Goal: Task Accomplishment & Management: Manage account settings

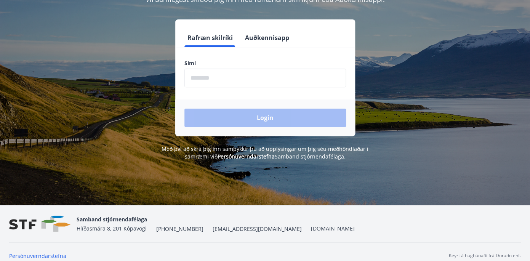
scroll to position [94, 0]
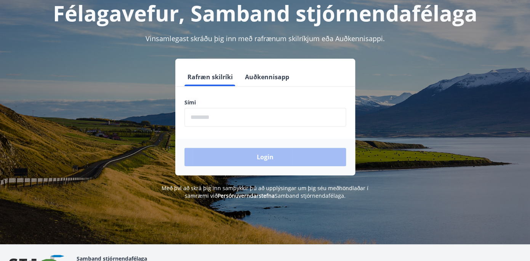
scroll to position [48, 0]
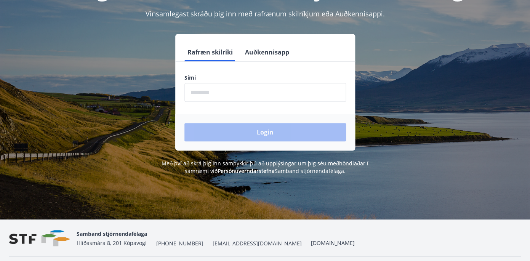
scroll to position [94, 0]
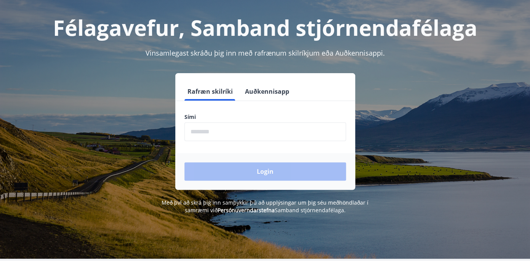
scroll to position [34, 0]
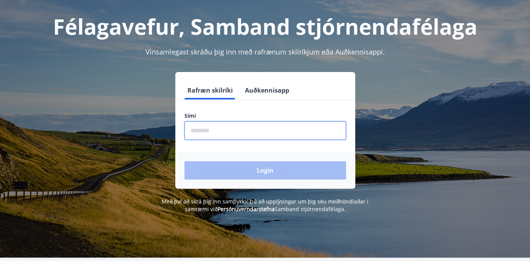
click at [195, 131] on input "phone" at bounding box center [264, 130] width 161 height 19
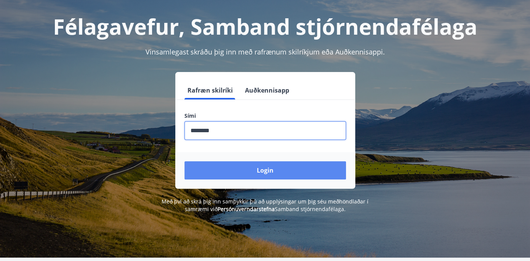
type input "********"
click at [266, 166] on button "Login" at bounding box center [264, 170] width 161 height 18
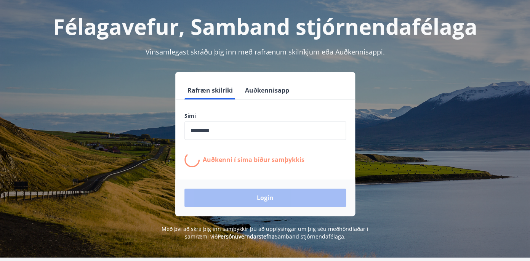
click at [292, 199] on div "Login" at bounding box center [265, 197] width 180 height 37
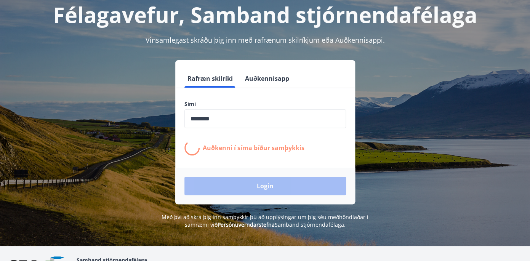
scroll to position [51, 0]
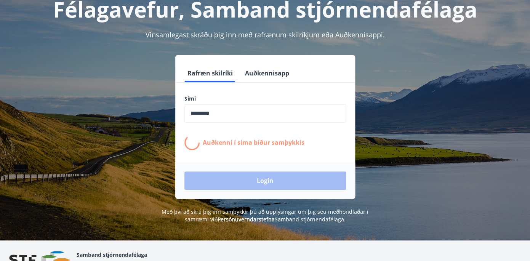
click at [266, 182] on div "Login" at bounding box center [265, 180] width 180 height 37
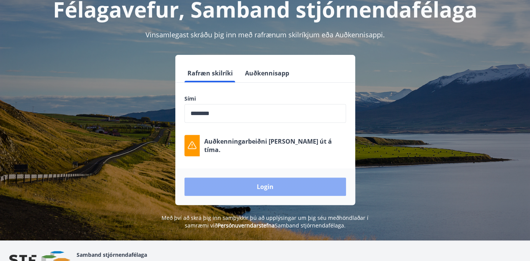
click at [267, 184] on button "Login" at bounding box center [264, 186] width 161 height 18
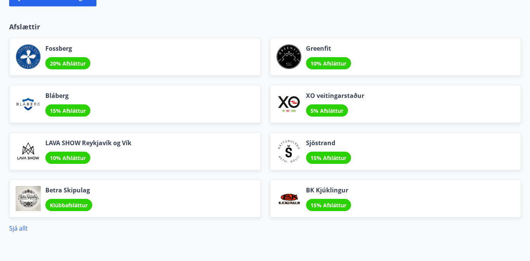
scroll to position [896, 0]
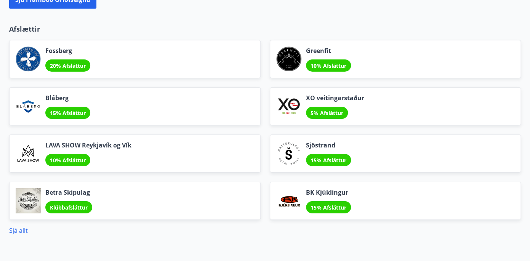
click at [54, 97] on span "Bláberg" at bounding box center [67, 98] width 45 height 8
